Goal: Complete application form

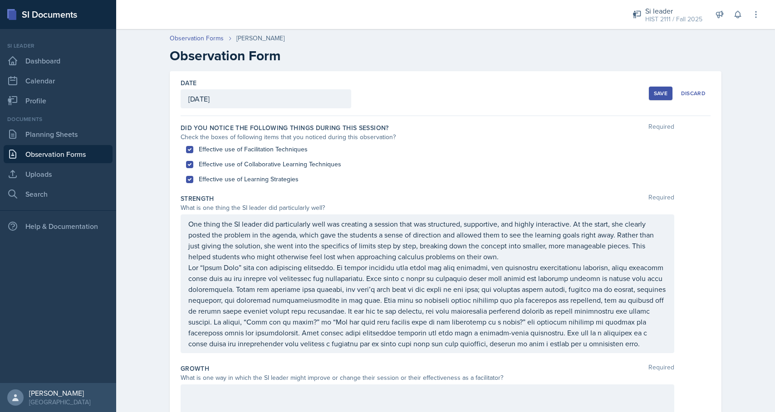
scroll to position [234, 0]
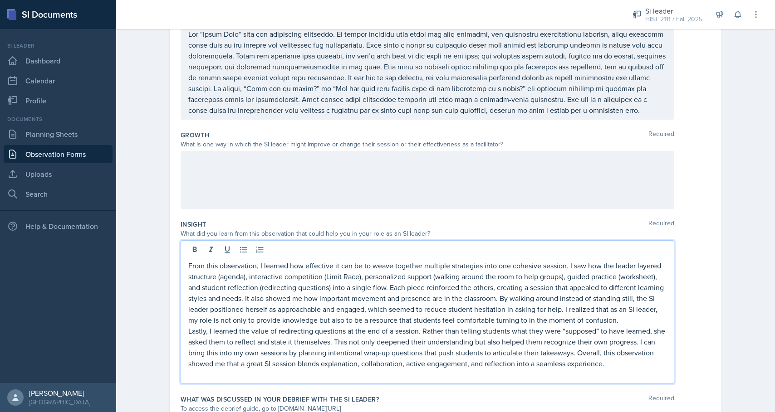
click at [197, 166] on div at bounding box center [426, 180] width 493 height 58
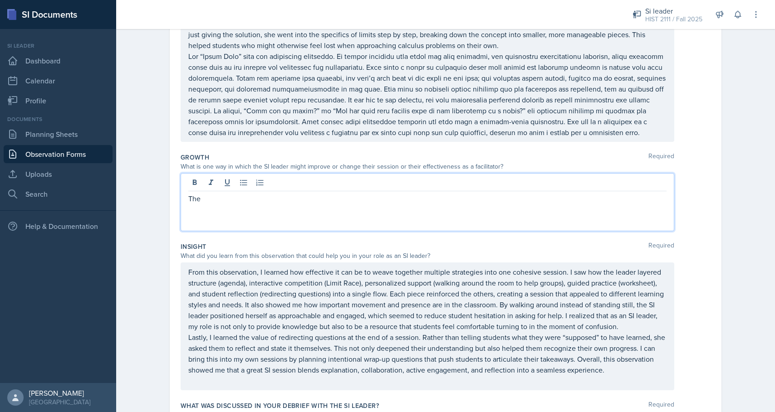
scroll to position [204, 0]
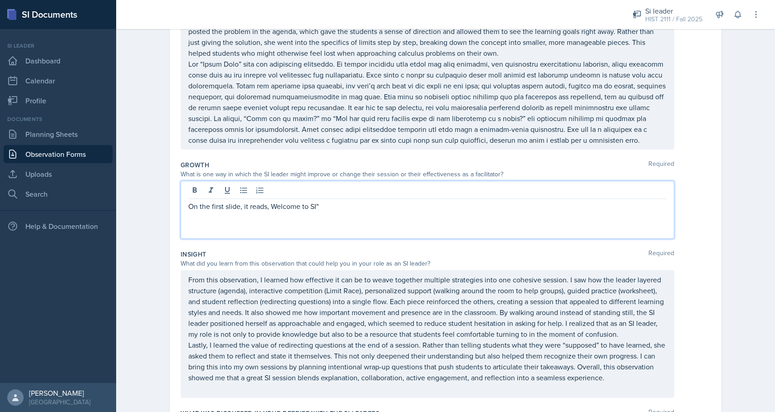
click at [272, 205] on p "On the first slide, it reads, Welcome to SI"" at bounding box center [427, 206] width 478 height 11
click at [328, 206] on p "On the first slide, it reads, "Welcome to SI"" at bounding box center [427, 206] width 478 height 11
click at [468, 206] on p "On the first slide, it reads, "Welcome to SI" - I recommended that it be change…" at bounding box center [427, 206] width 478 height 11
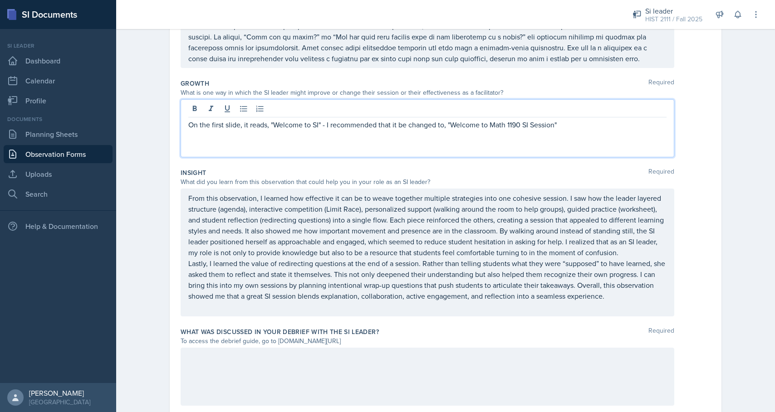
scroll to position [315, 0]
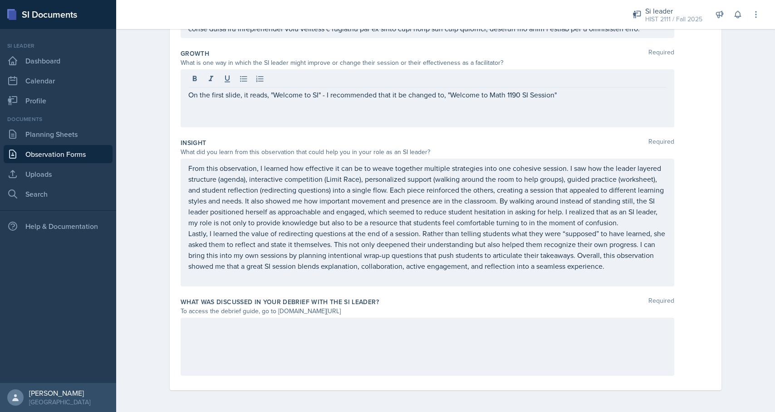
click at [361, 311] on div "To access the debrief guide, go to [DOMAIN_NAME][URL]" at bounding box center [426, 312] width 493 height 10
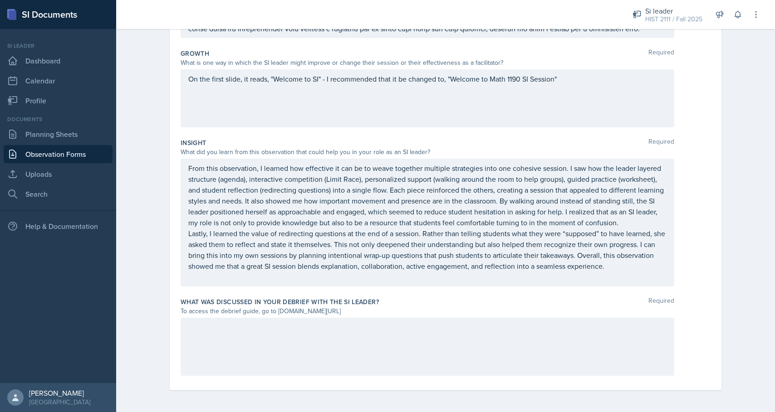
drag, startPoint x: 372, startPoint y: 314, endPoint x: 276, endPoint y: 313, distance: 96.6
click at [276, 313] on div "To access the debrief guide, go to [DOMAIN_NAME][URL]" at bounding box center [426, 312] width 493 height 10
copy div "[DOMAIN_NAME][URL]"
click at [211, 362] on div at bounding box center [426, 347] width 493 height 58
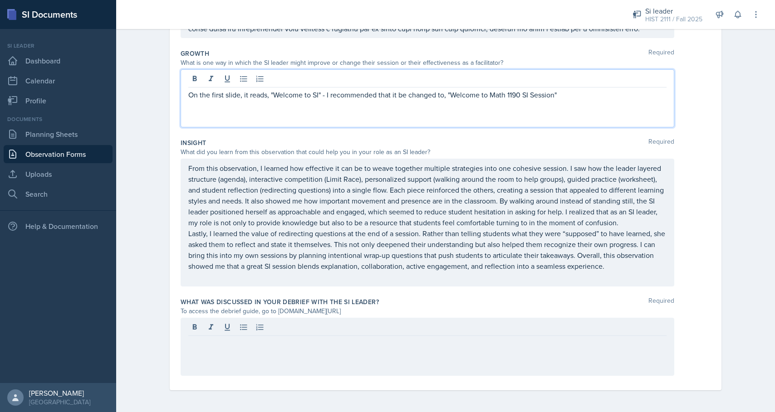
drag, startPoint x: 573, startPoint y: 83, endPoint x: 163, endPoint y: 87, distance: 409.5
click at [163, 87] on div "Date [DATE] [DATE] 31 1 2 3 4 5 6 7 8 9 10 11 12 13 14 15 16 17 18 19 20 21 22 …" at bounding box center [445, 84] width 580 height 656
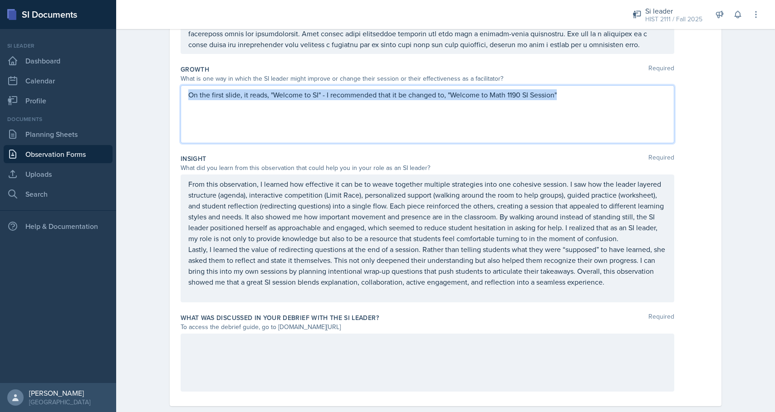
drag, startPoint x: 190, startPoint y: 97, endPoint x: 492, endPoint y: 107, distance: 303.1
click at [492, 107] on div "On the first slide, it reads, "Welcome to SI" - I recommended that it be change…" at bounding box center [426, 114] width 493 height 58
copy p "On the first slide, it reads, "Welcome to SI" - I recommended that it be change…"
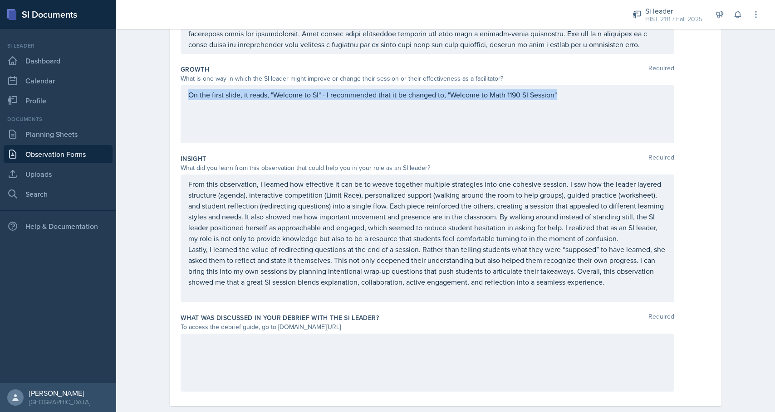
scroll to position [315, 0]
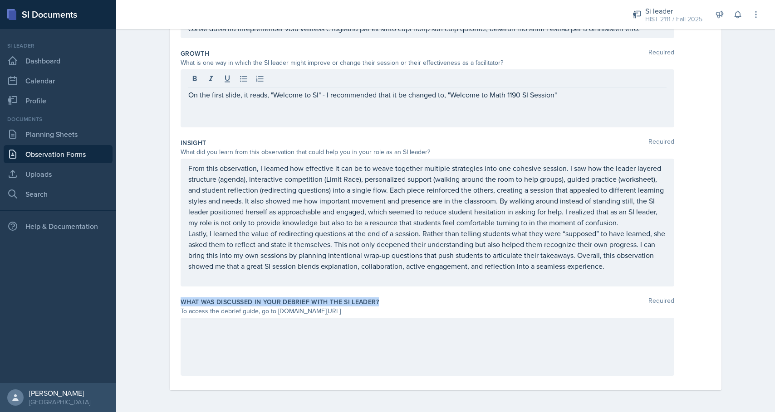
drag, startPoint x: 389, startPoint y: 300, endPoint x: 176, endPoint y: 299, distance: 212.7
click at [176, 299] on div "Date [DATE] [DATE] 31 1 2 3 4 5 6 7 8 9 10 11 12 13 14 15 16 17 18 19 20 21 22 …" at bounding box center [445, 73] width 551 height 634
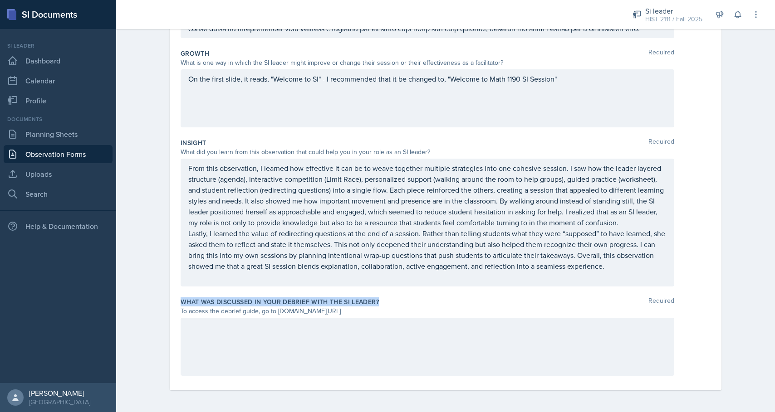
copy label "What was discussed in your debrief with the SI Leader?"
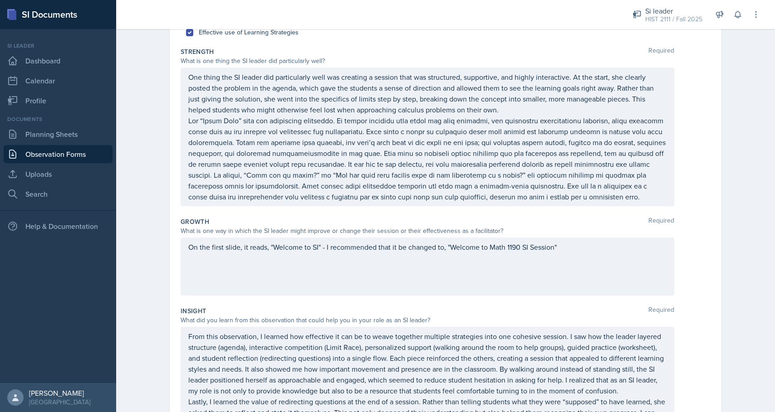
scroll to position [0, 0]
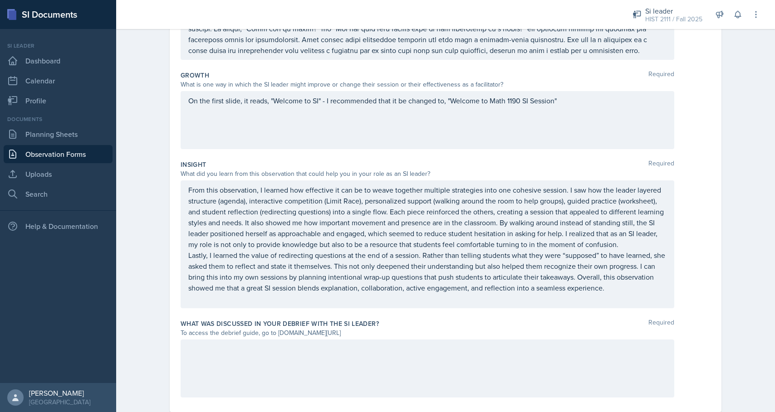
click at [238, 355] on p at bounding box center [427, 349] width 478 height 11
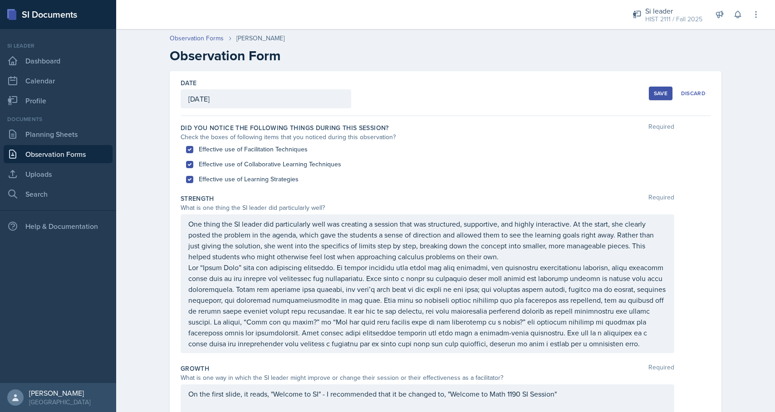
click at [660, 97] on div "Save" at bounding box center [660, 93] width 14 height 7
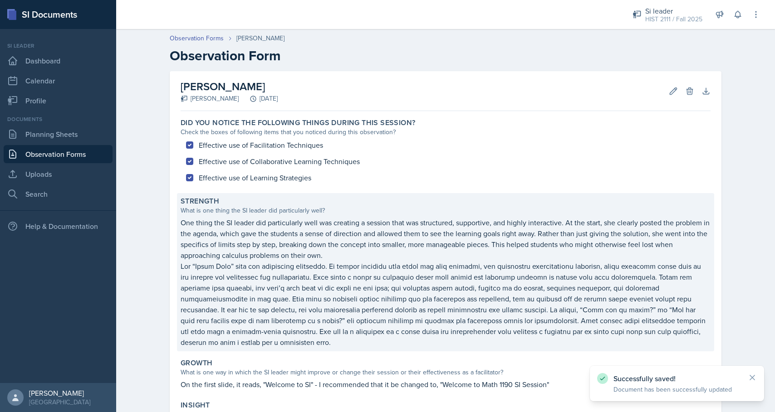
scroll to position [275, 0]
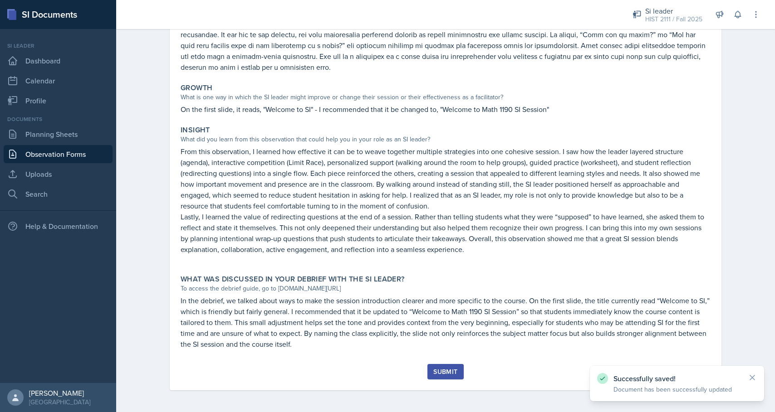
click at [452, 375] on div "Submit" at bounding box center [445, 371] width 24 height 7
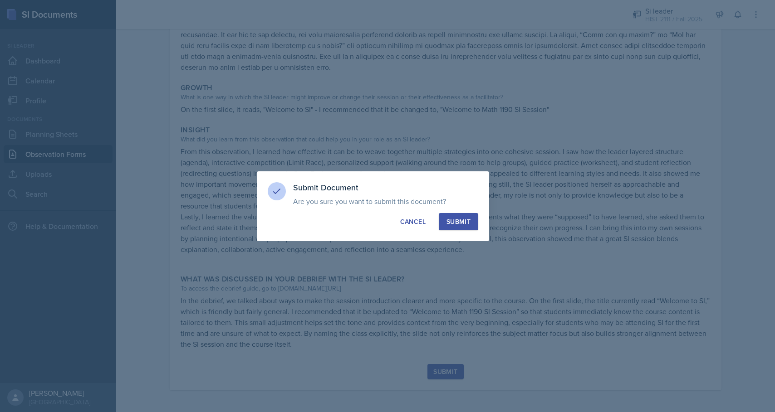
click at [456, 217] on div "Submit" at bounding box center [458, 221] width 24 height 9
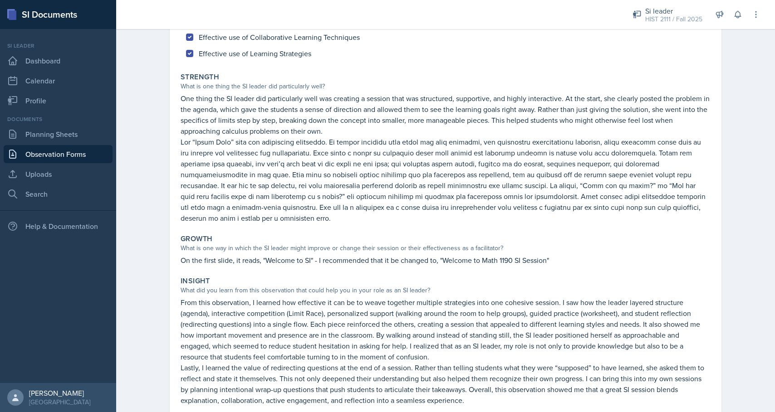
scroll to position [0, 0]
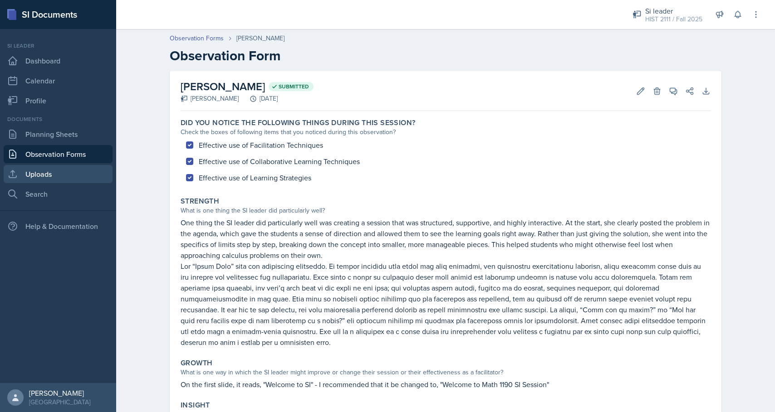
click at [61, 165] on link "Uploads" at bounding box center [58, 174] width 109 height 18
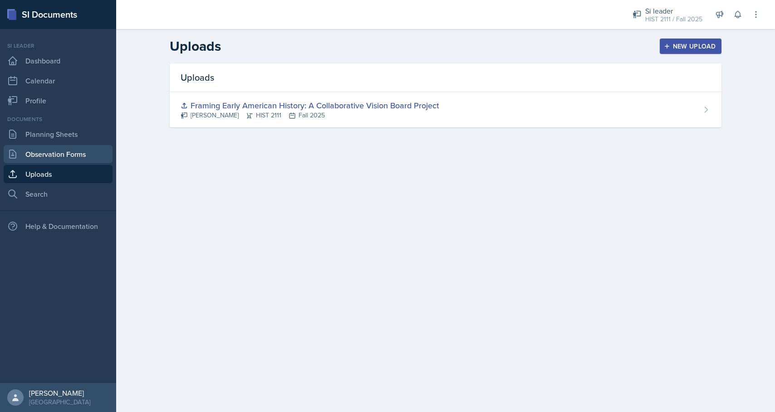
click at [65, 154] on link "Observation Forms" at bounding box center [58, 154] width 109 height 18
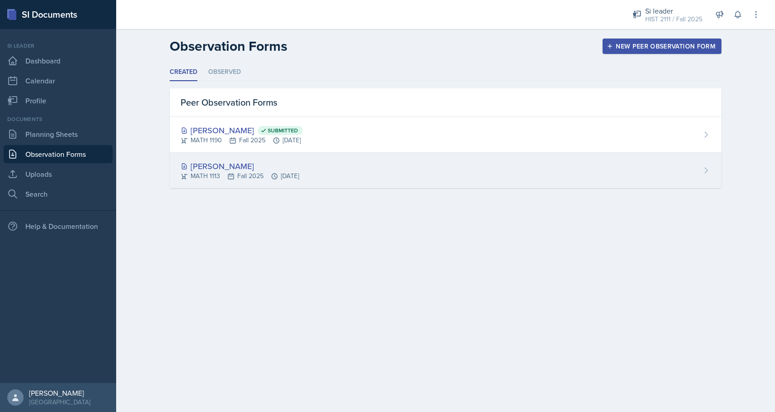
click at [224, 168] on div "[PERSON_NAME]" at bounding box center [239, 166] width 118 height 12
